Goal: Information Seeking & Learning: Check status

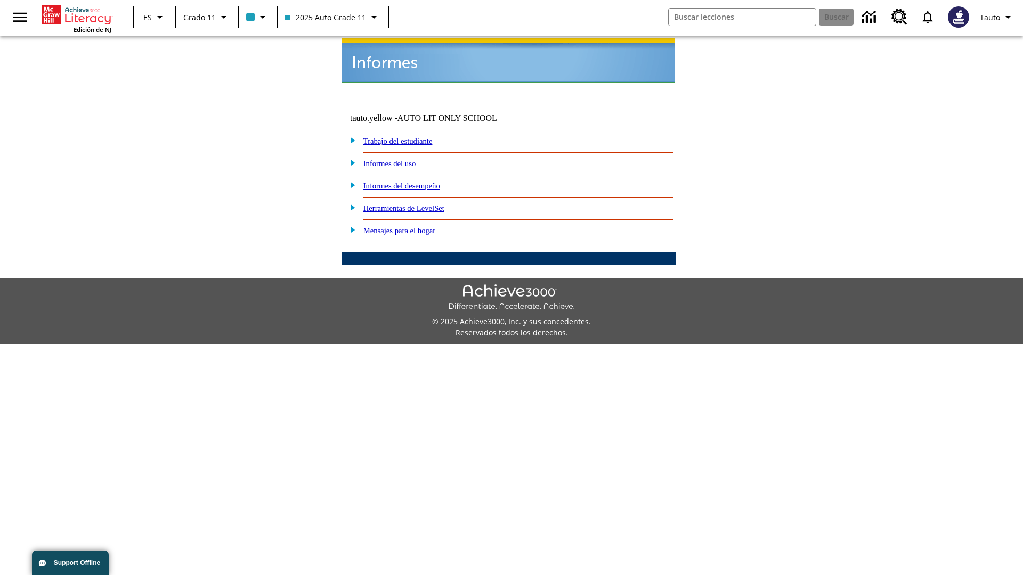
click at [398, 159] on link "Informes del uso" at bounding box center [389, 163] width 53 height 9
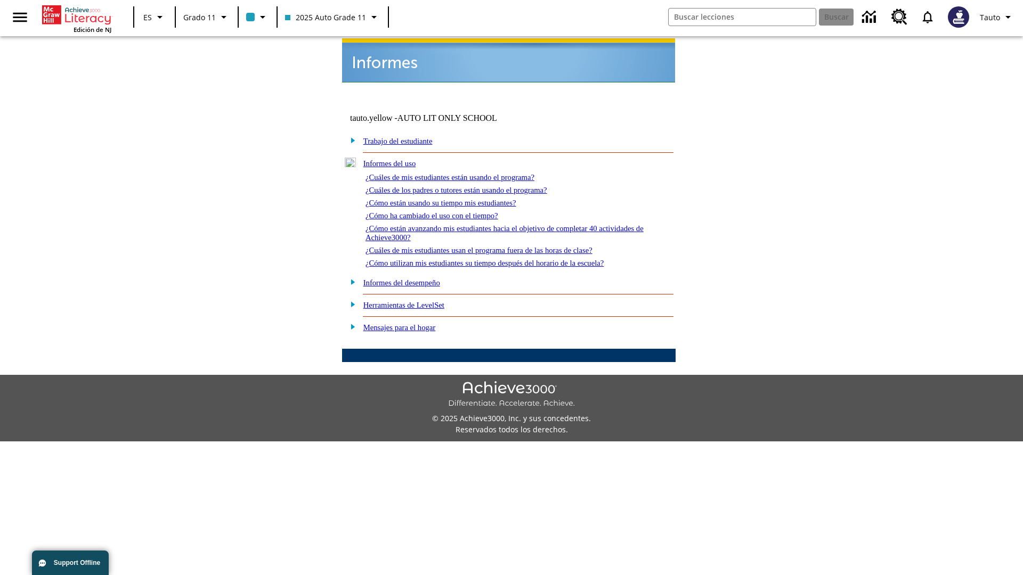
click at [465, 173] on link "¿Cuáles de mis estudiantes están usando el programa?" at bounding box center [450, 177] width 169 height 9
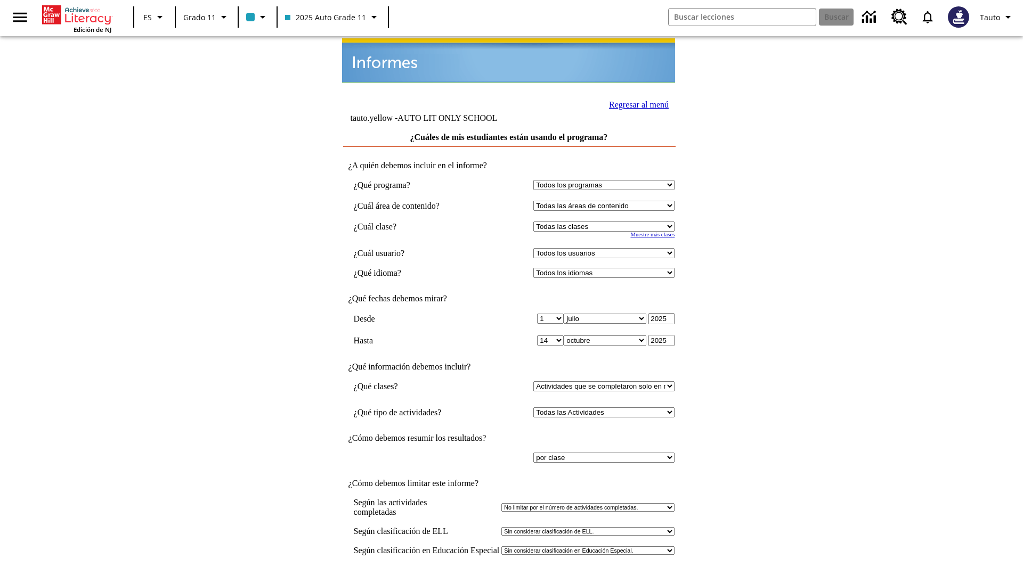
click at [606, 222] on select "Seleccionar una clase: Todas las clases 2025 Auto Grade 11 205 Auto Grade 11 Sa…" at bounding box center [603, 227] width 141 height 10
select select "11133141"
select select "21437114"
click at [636, 103] on link "Regresar al menú" at bounding box center [639, 104] width 60 height 9
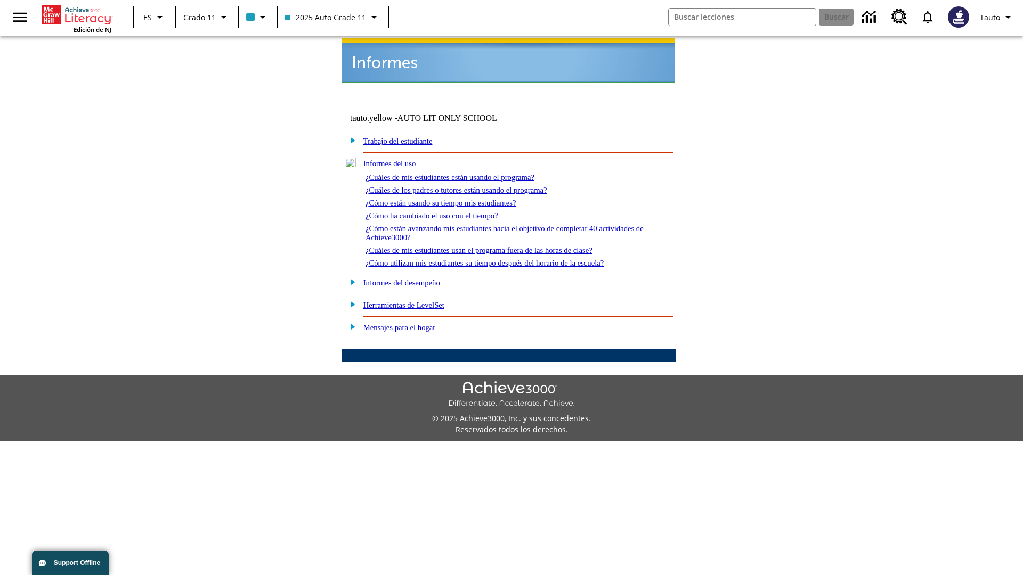
click at [472, 186] on link "¿Cuáles de los padres o tutores están usando el programa?" at bounding box center [457, 190] width 182 height 9
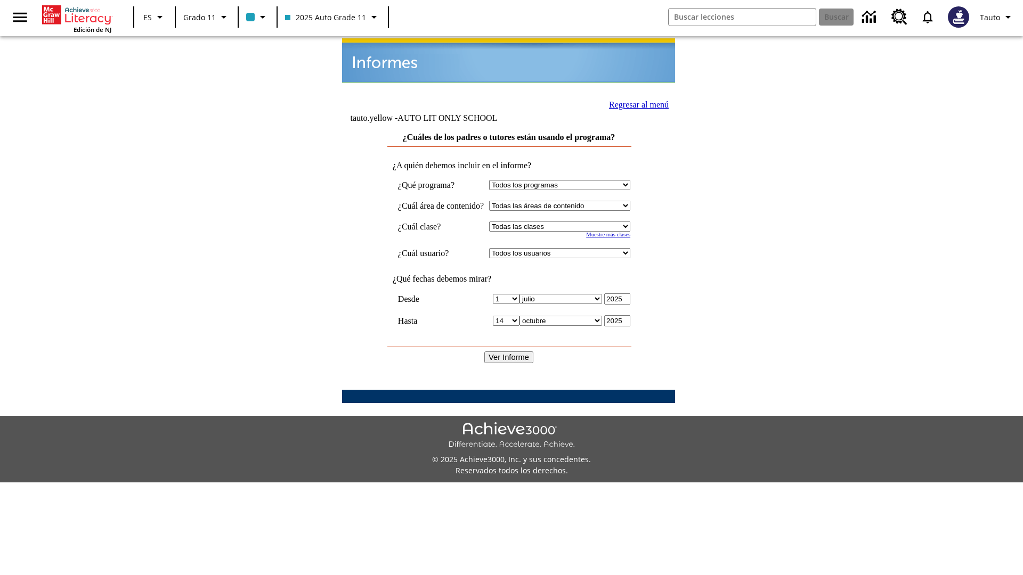
click at [570, 222] on select "Seleccionar una clase: Todas las clases 2025 Auto Grade 11 205 Auto Grade 11 Sa…" at bounding box center [559, 227] width 141 height 10
select select "11133141"
click at [570, 248] on select "Todos los usuarios Puma, Sautoen Puma, Sautoes Puma, Sautoss Twoclasses, Sautoe…" at bounding box center [559, 253] width 141 height 10
select select "21437114"
click at [509, 352] on input "Ver Informe" at bounding box center [508, 358] width 49 height 12
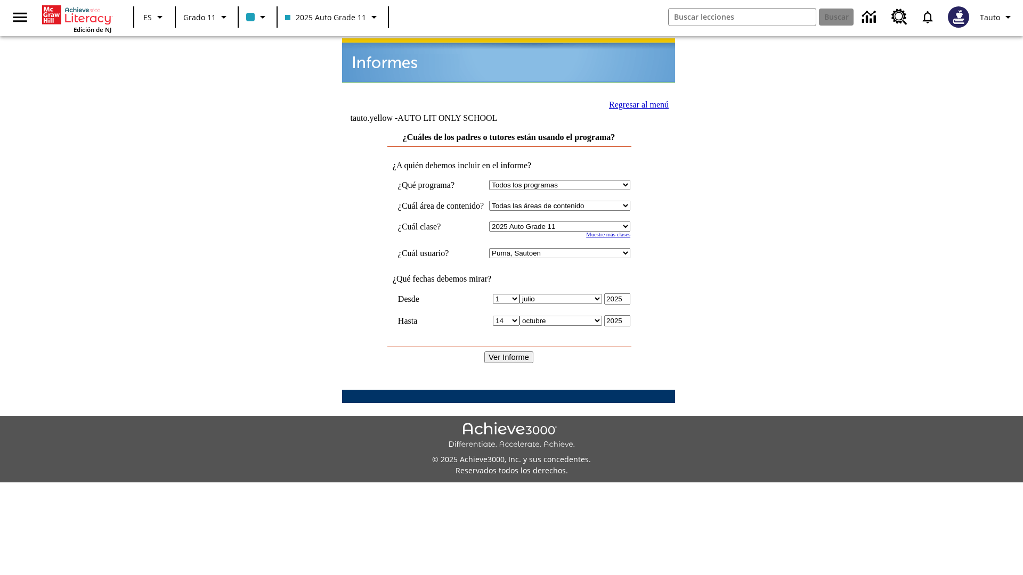
click at [635, 103] on link "Regresar al menú" at bounding box center [639, 104] width 60 height 9
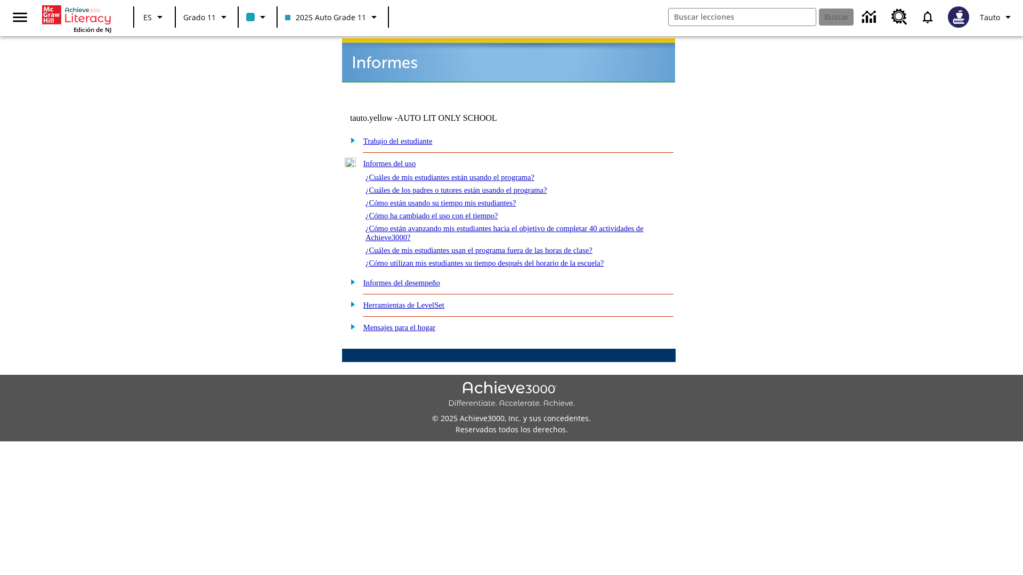
click at [453, 199] on link "¿Cómo están usando su tiempo mis estudiantes?" at bounding box center [441, 203] width 151 height 9
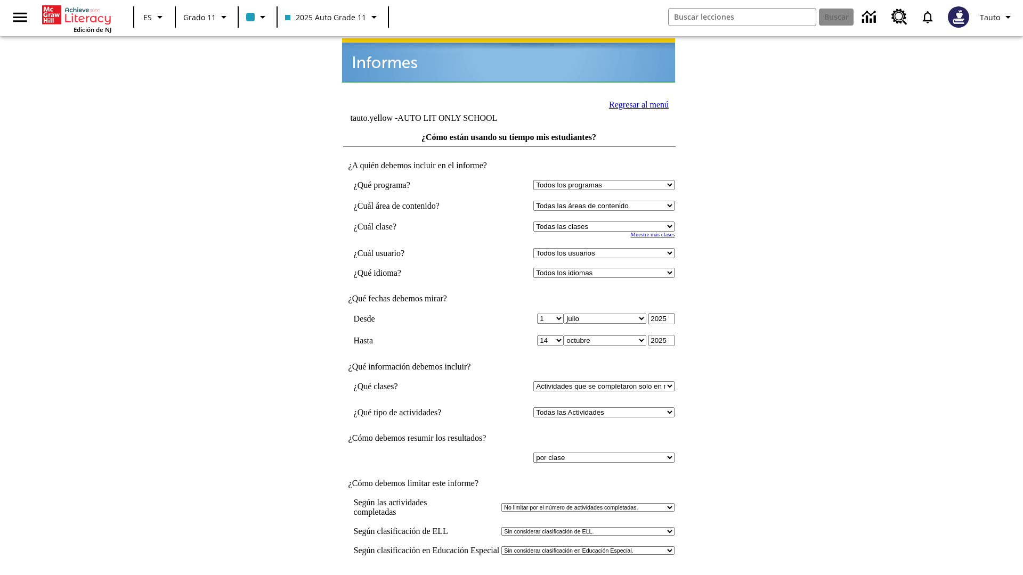
click at [606, 222] on select "Seleccionar una clase: Todas las clases 2025 Auto Grade 11 205 Auto Grade 11 Sa…" at bounding box center [603, 227] width 141 height 10
select select "11133141"
click at [606, 248] on select "Todos los usuarios Puma, Sautoen Puma, Sautoes Puma, Sautoss Twoclasses, Sautoe…" at bounding box center [603, 253] width 141 height 10
select select "21437114"
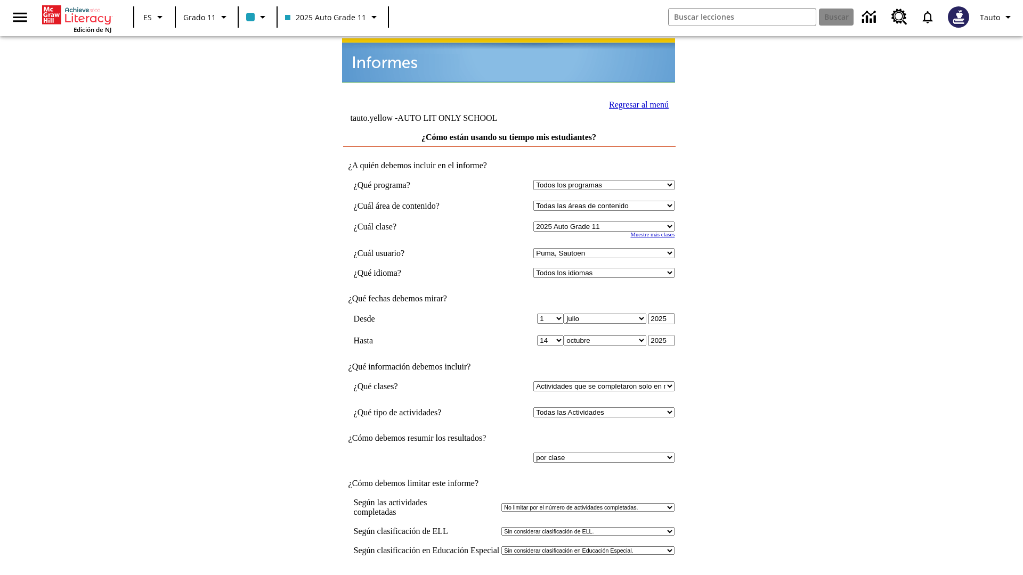
click at [636, 103] on link "Regresar al menú" at bounding box center [639, 104] width 60 height 9
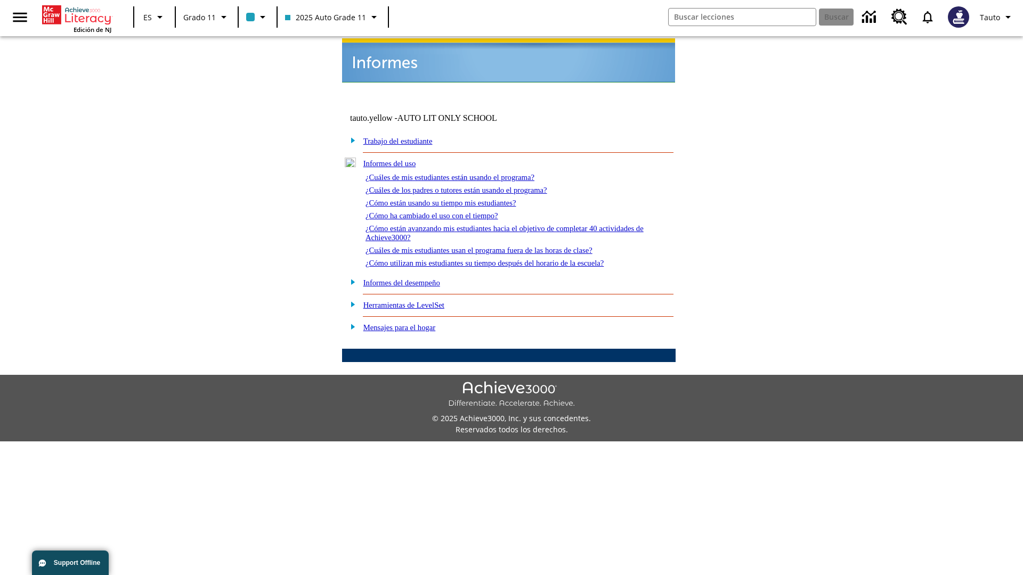
click at [441, 212] on link "¿Cómo ha cambiado el uso con el tiempo?" at bounding box center [432, 216] width 133 height 9
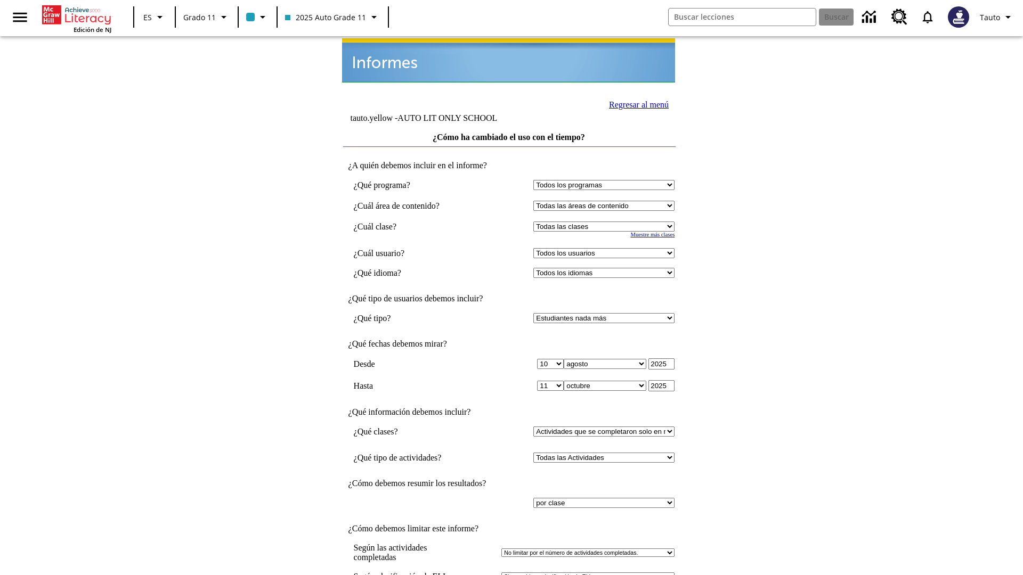
click at [606, 222] on select "Seleccionar una clase: Todas las clases 2025 Auto Grade 11 205 Auto Grade 11 Sa…" at bounding box center [603, 227] width 141 height 10
select select "11133141"
click at [606, 248] on select "Todos los usuarios Puma, Sautoen Puma, Sautoes Puma, Sautoss Twoclasses, Sautoe…" at bounding box center [603, 253] width 141 height 10
select select "21437114"
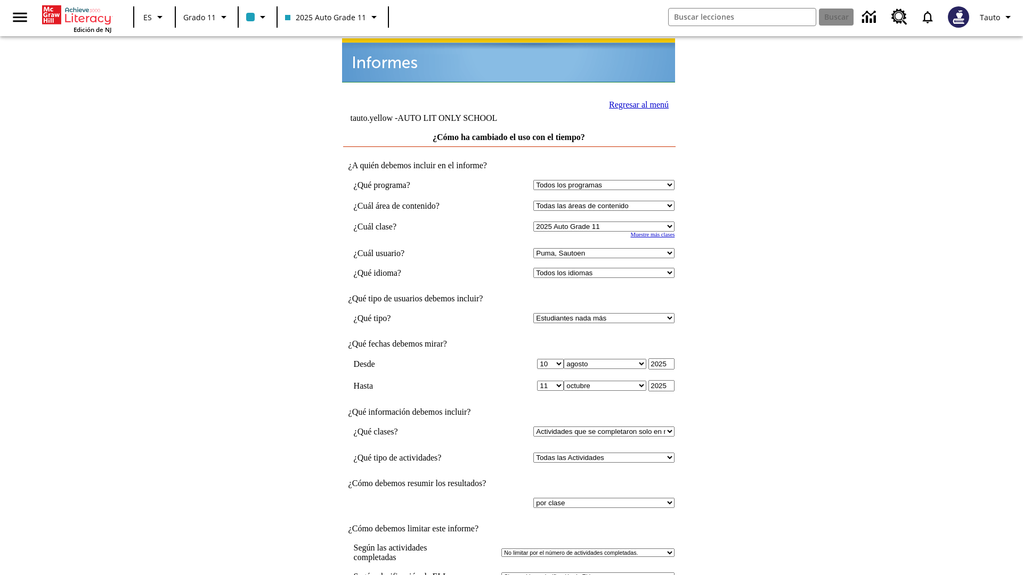
click at [636, 103] on link "Regresar al menú" at bounding box center [639, 104] width 60 height 9
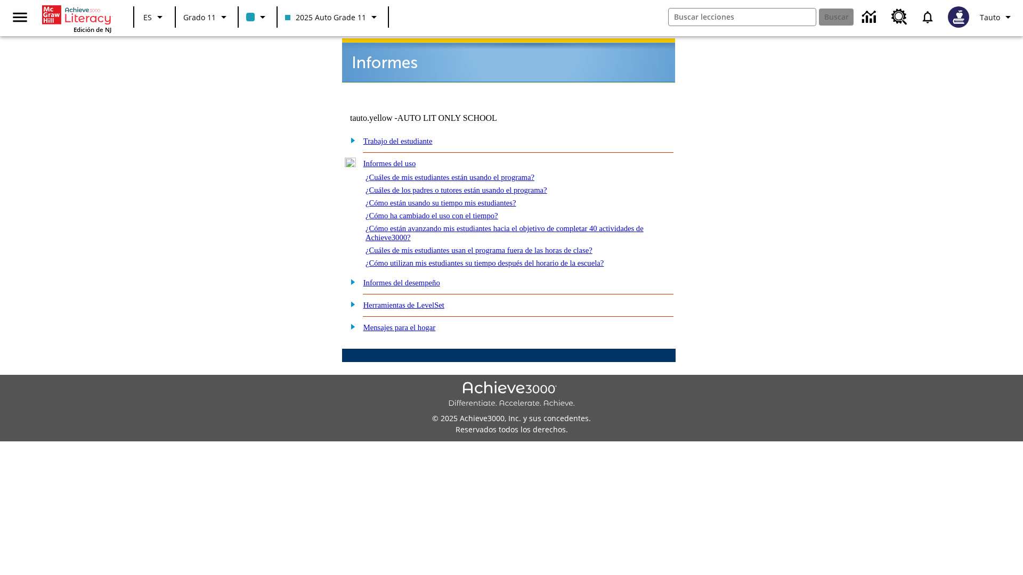
click at [500, 224] on link "¿Cómo están avanzando mis estudiantes hacia el objetivo de completar 40 activid…" at bounding box center [505, 233] width 278 height 18
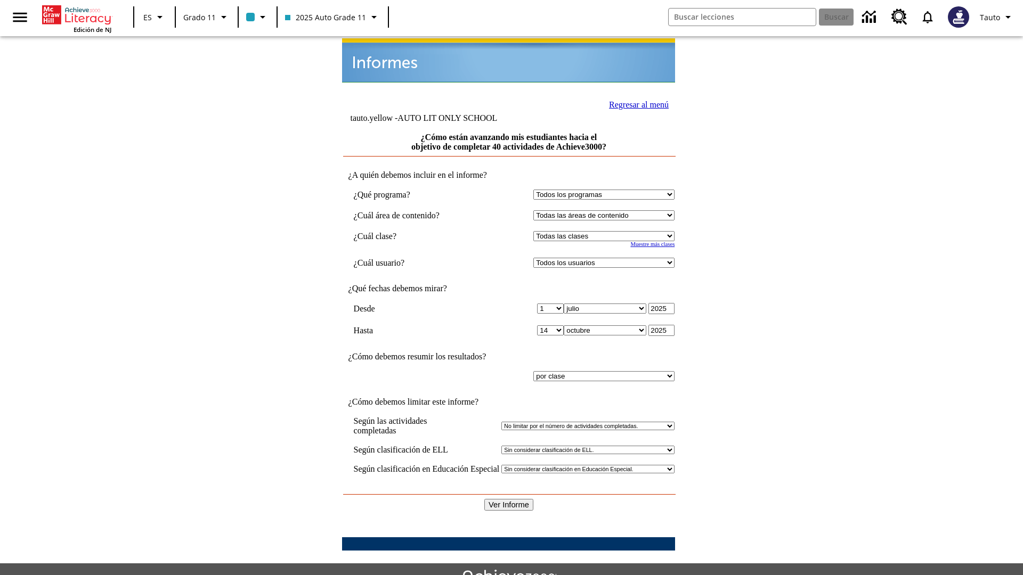
select select "11133141"
click at [606, 258] on select "Todos los usuarios Puma, Sautoen Puma, Sautoes Puma, Sautoss Twoclasses, Sautoe…" at bounding box center [603, 263] width 141 height 10
select select "21437114"
click at [509, 499] on input "Ver Informe" at bounding box center [508, 505] width 49 height 12
click at [636, 103] on link "Regresar al menú" at bounding box center [639, 104] width 60 height 9
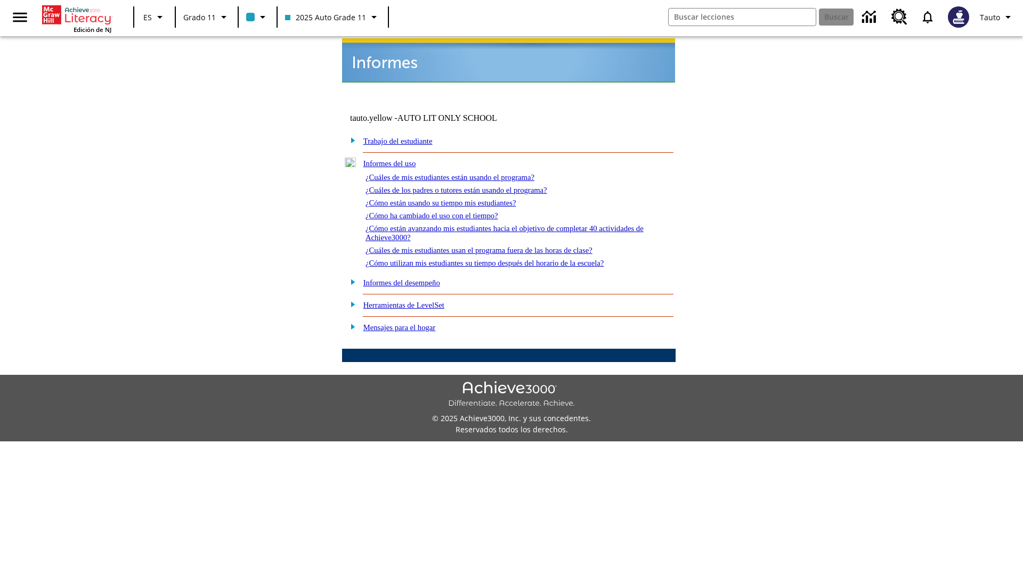
click at [498, 246] on link "¿Cuáles de mis estudiantes usan el programa fuera de las horas de clase?" at bounding box center [479, 250] width 227 height 9
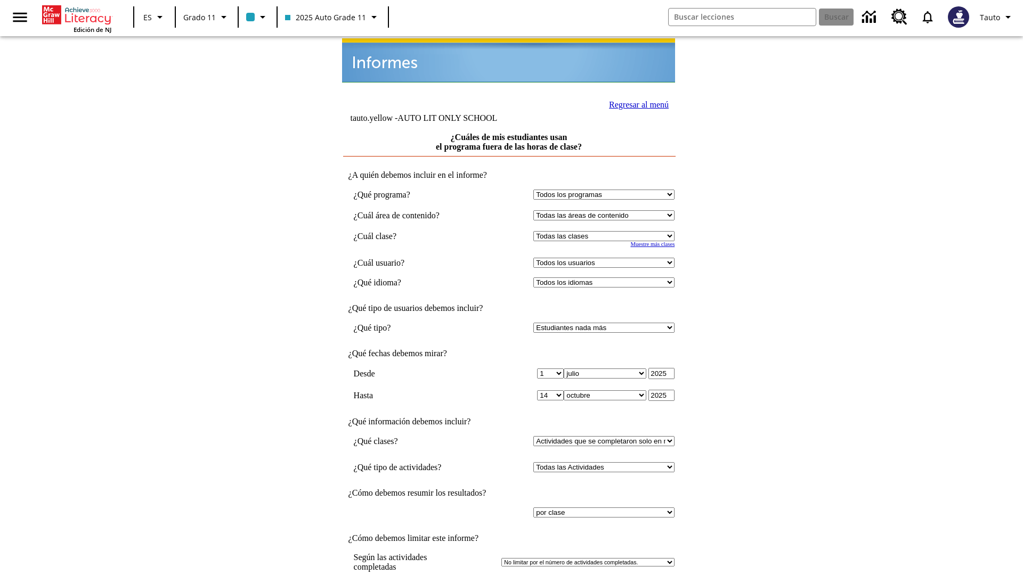
select select "11133141"
click at [606, 258] on select "Todos los usuarios Puma, Sautoen Puma, Sautoes Puma, Sautoss Twoclasses, Sautoe…" at bounding box center [603, 263] width 141 height 10
select select "21437114"
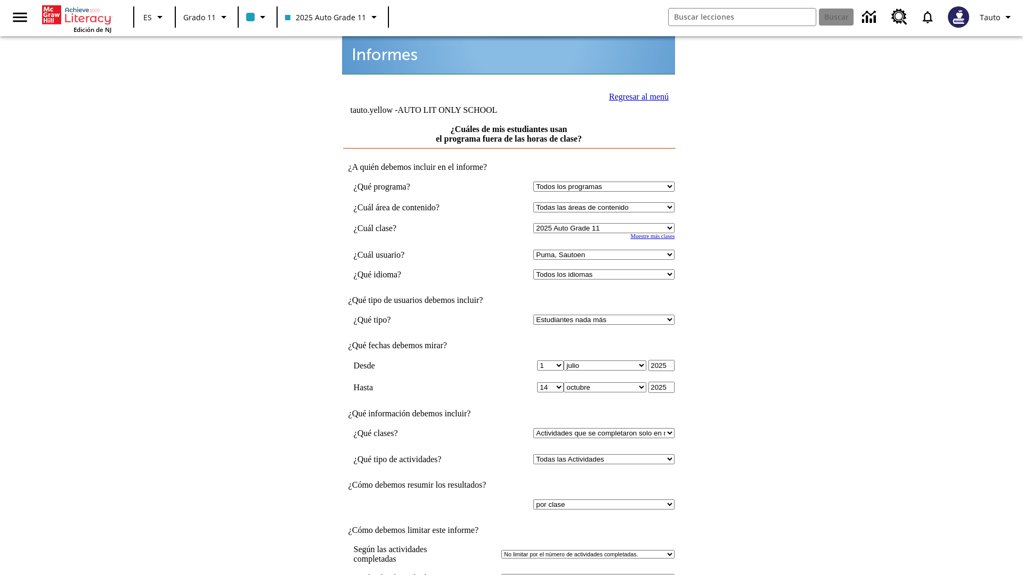
click at [636, 95] on link "Regresar al menú" at bounding box center [639, 96] width 60 height 9
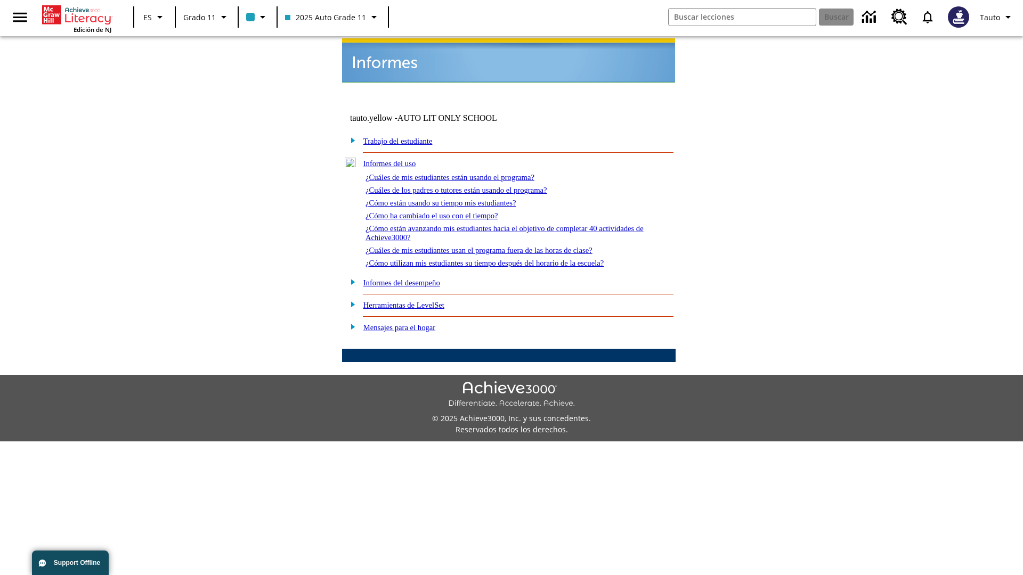
click at [503, 259] on link "¿Cómo utilizan mis estudiantes su tiempo después del horario de la escuela?" at bounding box center [485, 263] width 238 height 9
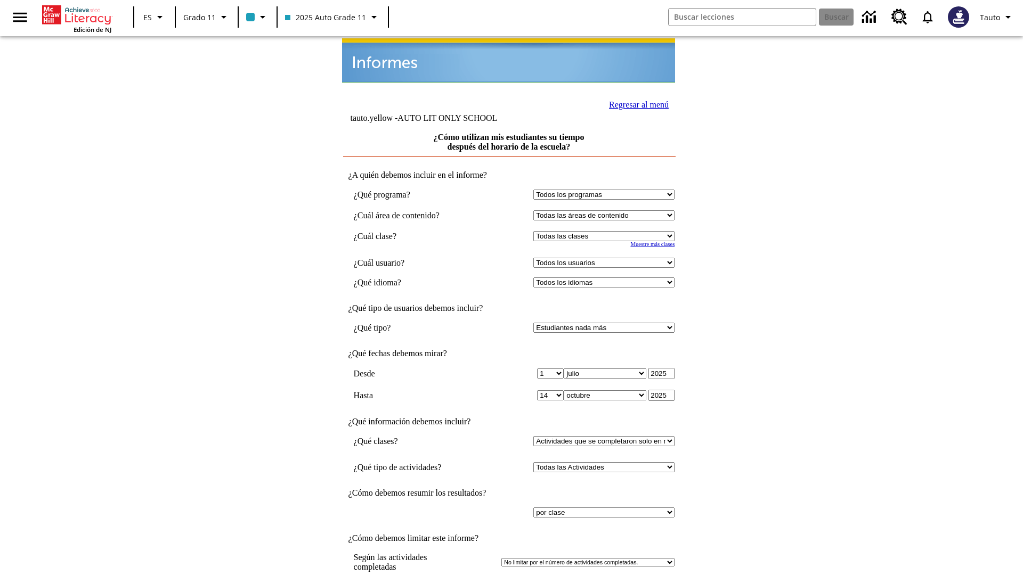
click at [606, 231] on select "Seleccionar una clase: Todas las clases 2025 Auto Grade 11 205 Auto Grade 11 Sa…" at bounding box center [603, 236] width 141 height 10
select select "11133141"
click at [606, 258] on select "Todos los usuarios Puma, Sautoen Puma, Sautoes Puma, Sautoss Twoclasses, Sautoe…" at bounding box center [603, 263] width 141 height 10
select select "21437114"
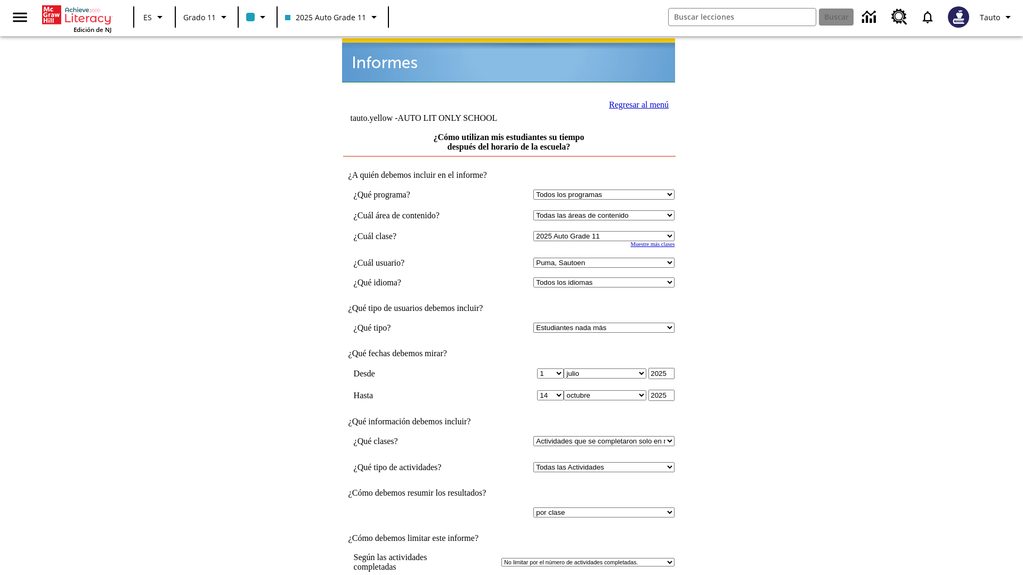
scroll to position [8, 0]
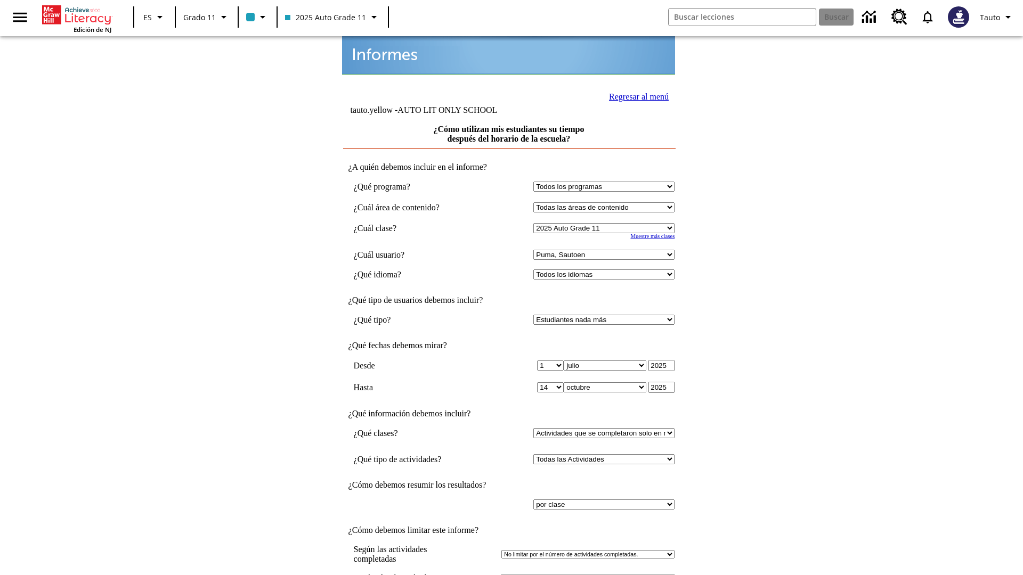
click at [636, 95] on link "Regresar al menú" at bounding box center [639, 96] width 60 height 9
